Goal: Task Accomplishment & Management: Use online tool/utility

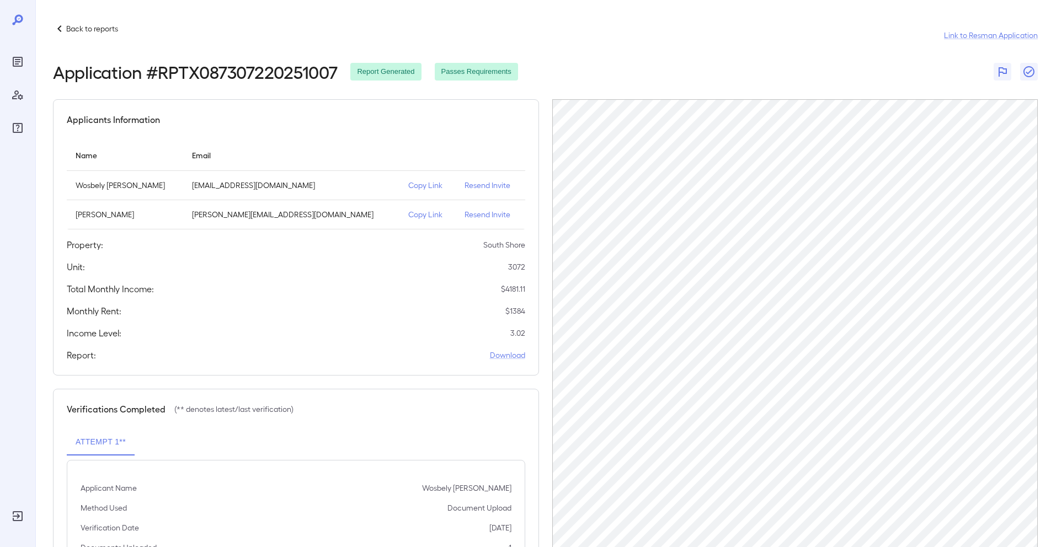
click at [22, 62] on icon "Reports" at bounding box center [18, 62] width 10 height 10
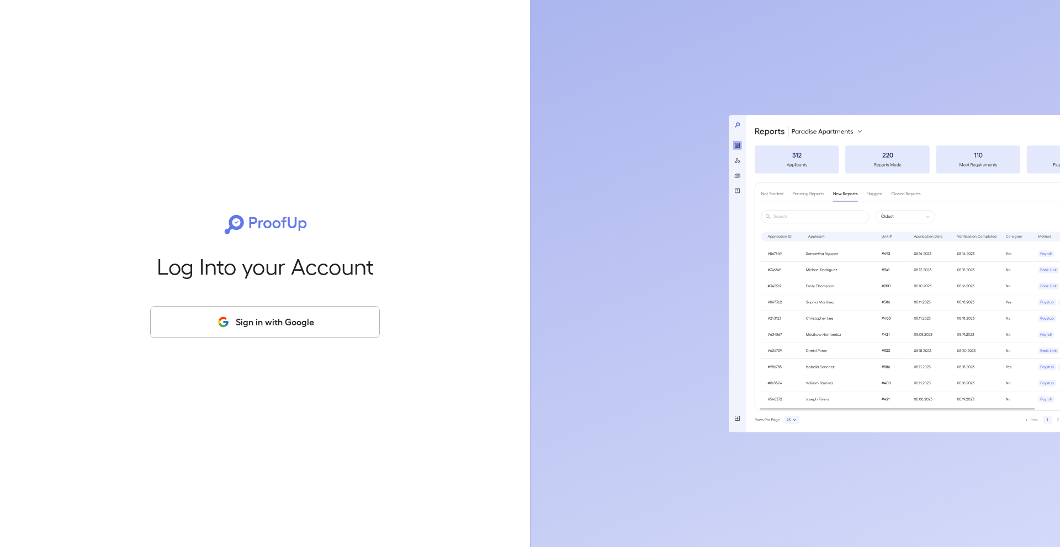
click at [289, 314] on button "Sign in with Google" at bounding box center [265, 322] width 230 height 32
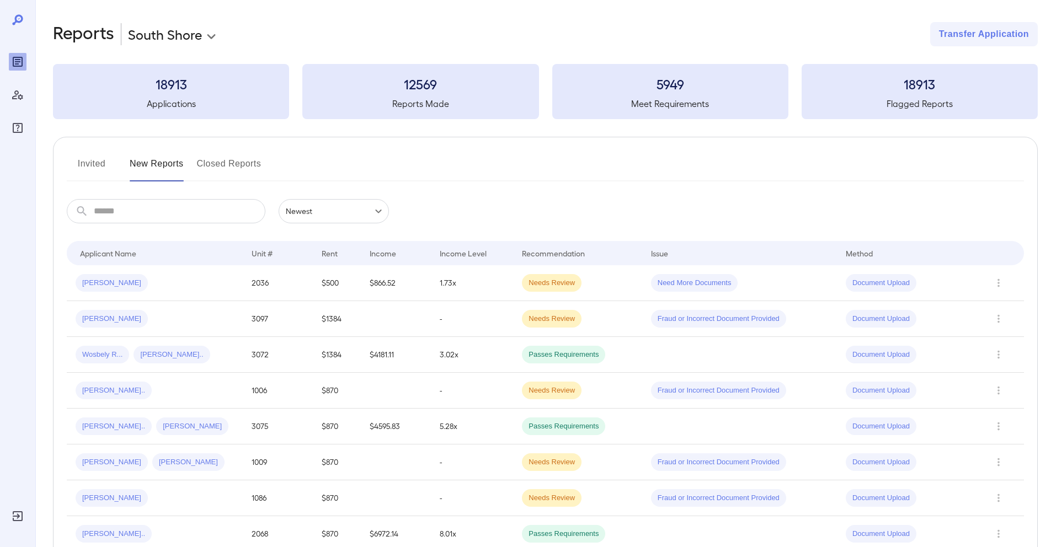
click at [92, 157] on button "Invited" at bounding box center [92, 168] width 50 height 26
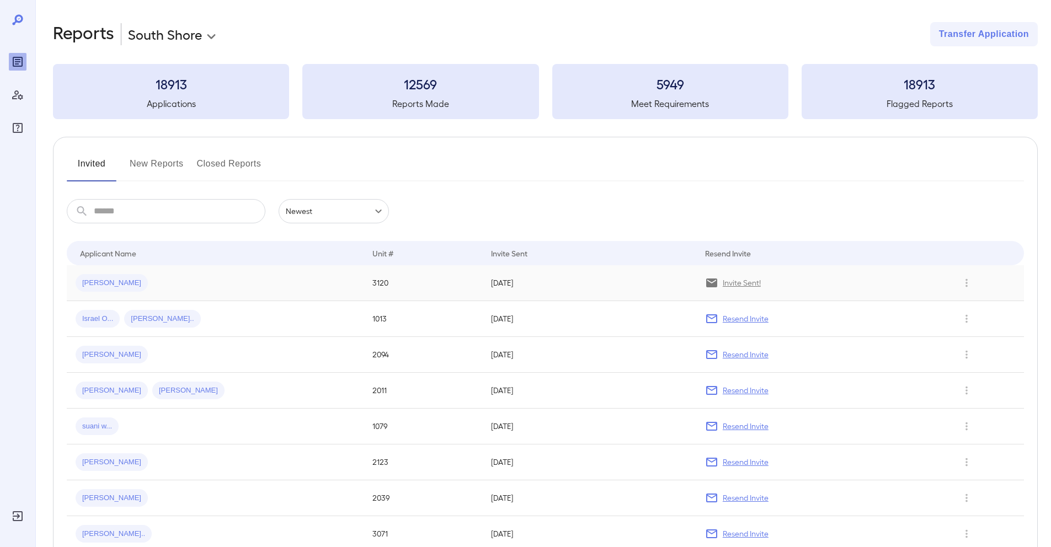
click at [185, 277] on div "Oscar H..." at bounding box center [215, 283] width 279 height 18
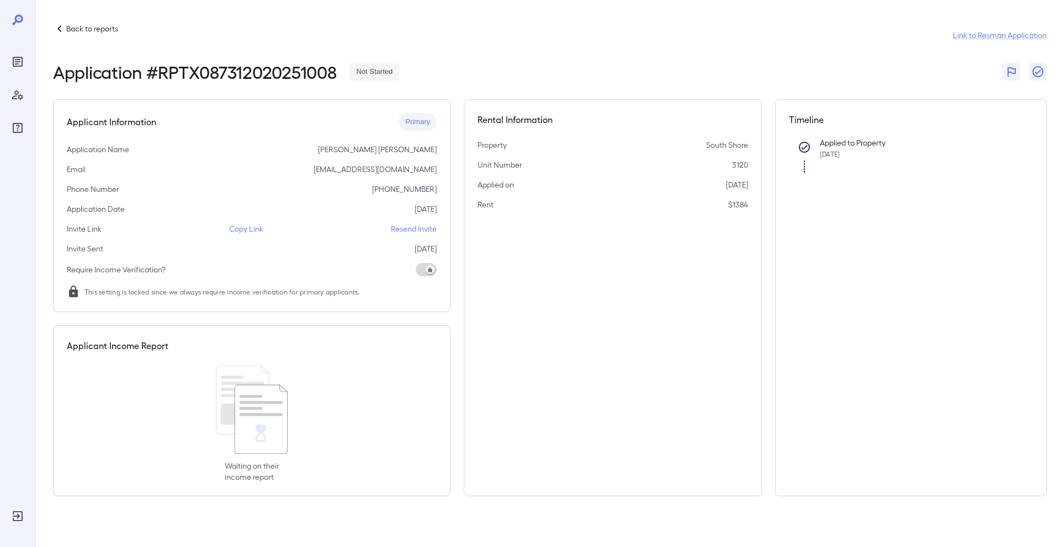
click at [252, 233] on p "Copy Link" at bounding box center [246, 228] width 34 height 11
click at [20, 62] on icon "Reports" at bounding box center [17, 61] width 13 height 13
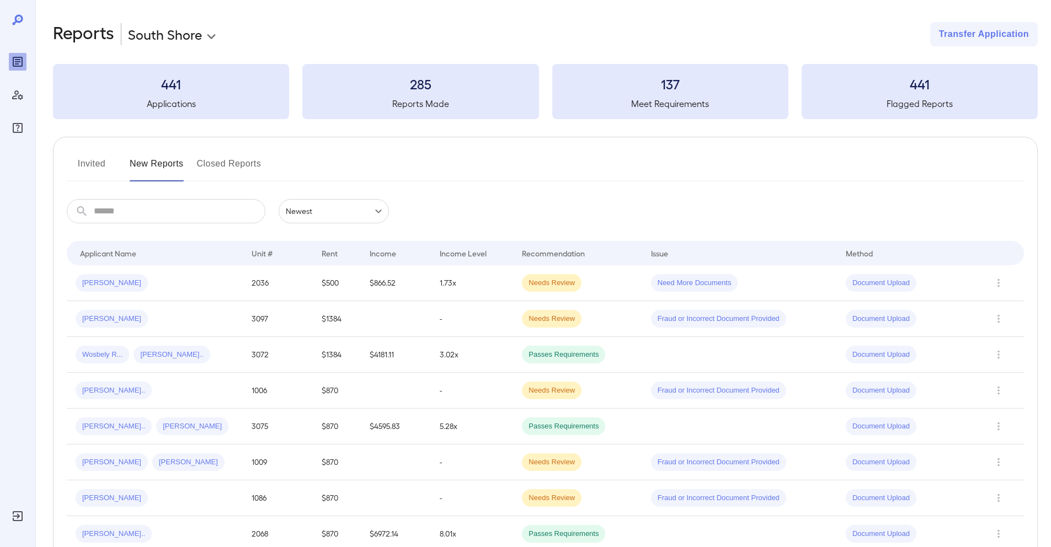
click at [94, 164] on button "Invited" at bounding box center [92, 168] width 50 height 26
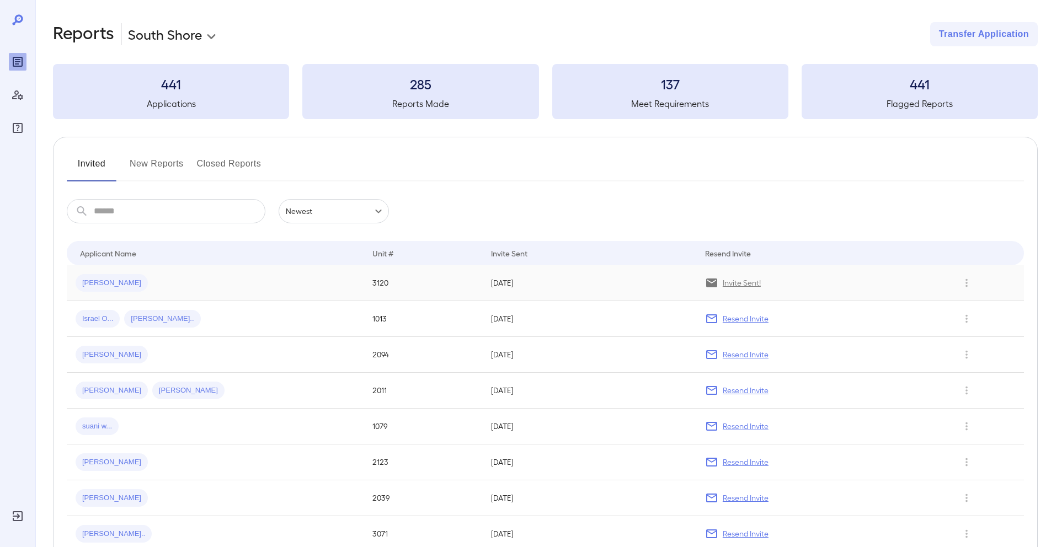
click at [283, 272] on td "Oscar H..." at bounding box center [215, 283] width 297 height 36
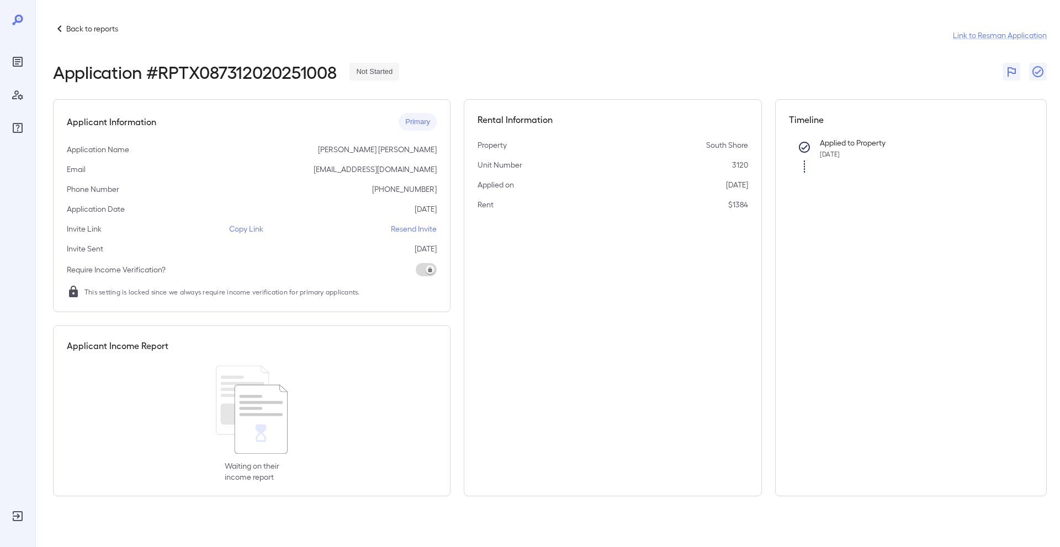
click at [26, 61] on div "Reports" at bounding box center [18, 62] width 18 height 18
